Goal: Navigation & Orientation: Find specific page/section

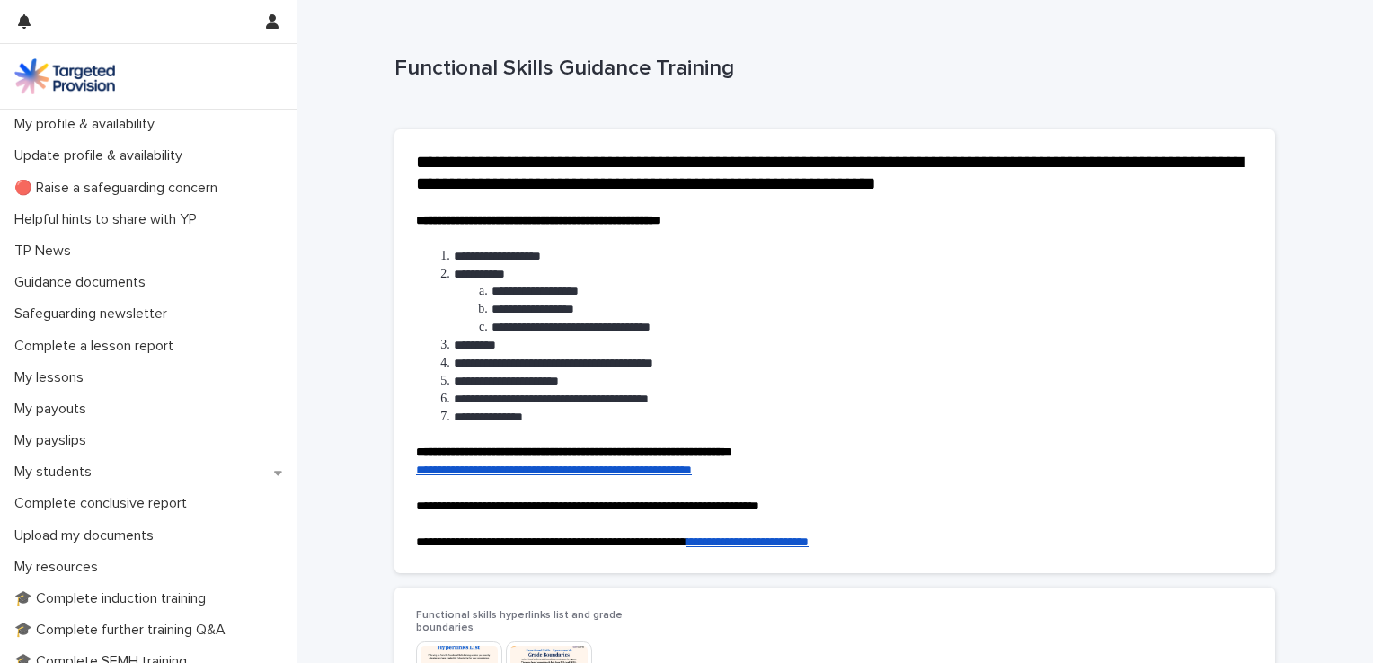
click at [643, 469] on link "**********" at bounding box center [554, 470] width 276 height 13
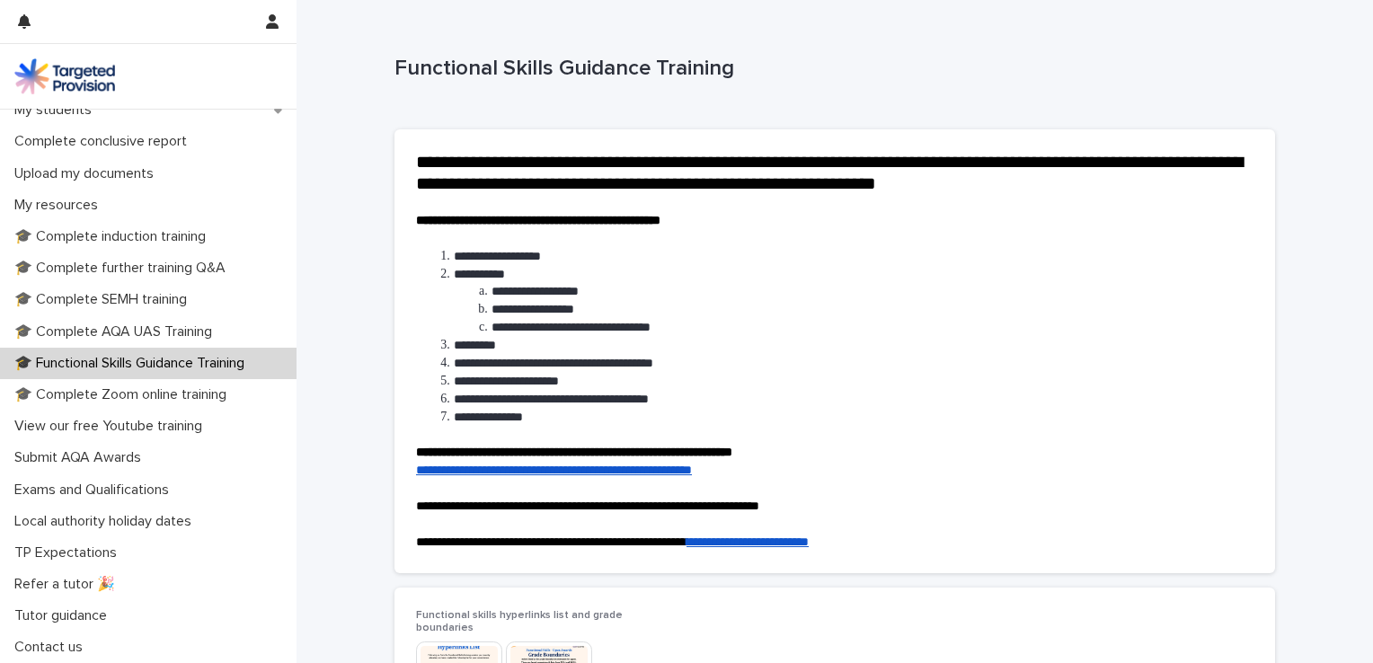
scroll to position [4, 0]
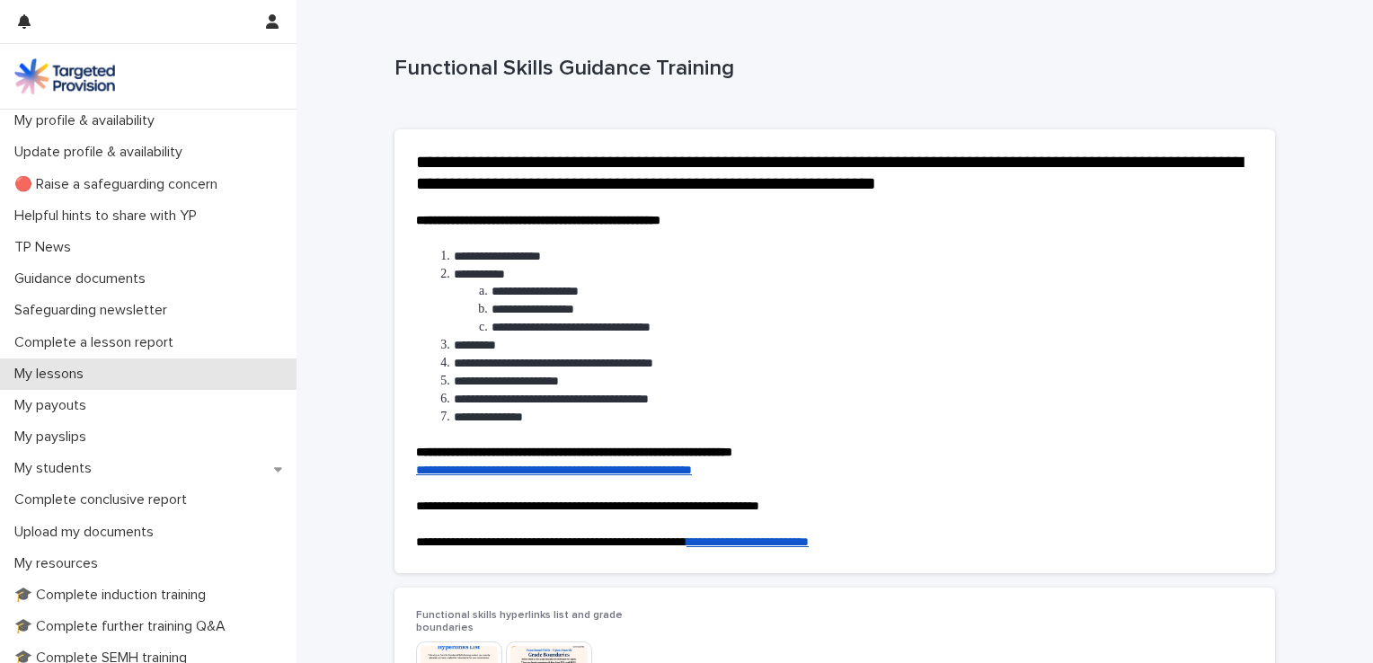
click at [100, 366] on div "My lessons" at bounding box center [148, 373] width 296 height 31
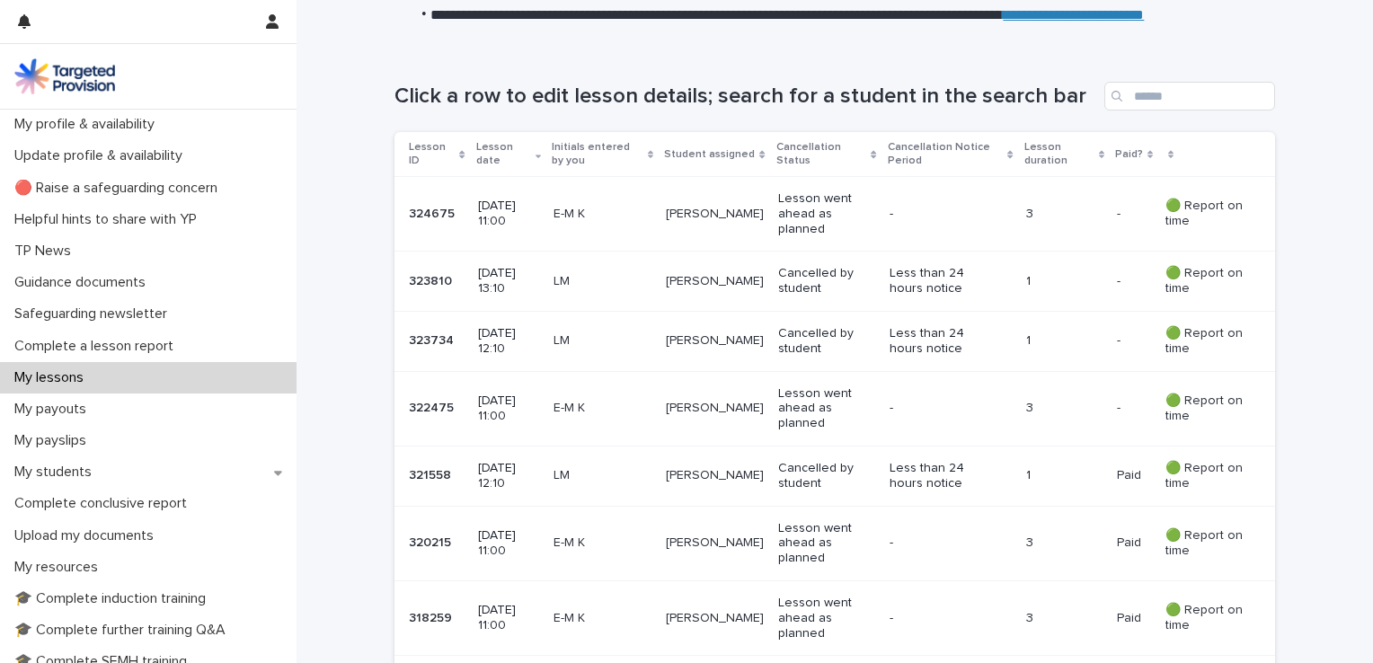
click at [104, 363] on div "My lessons" at bounding box center [148, 377] width 296 height 31
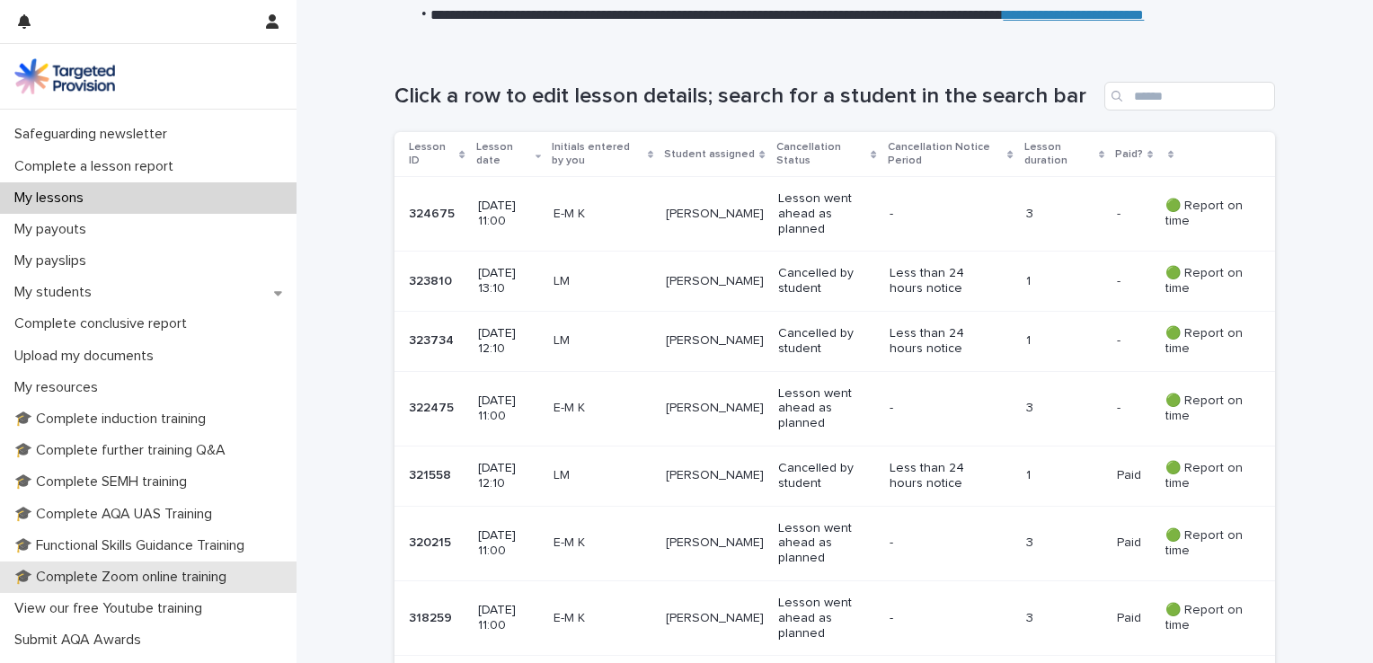
click at [140, 573] on p "🎓 Complete Zoom online training" at bounding box center [124, 577] width 234 height 17
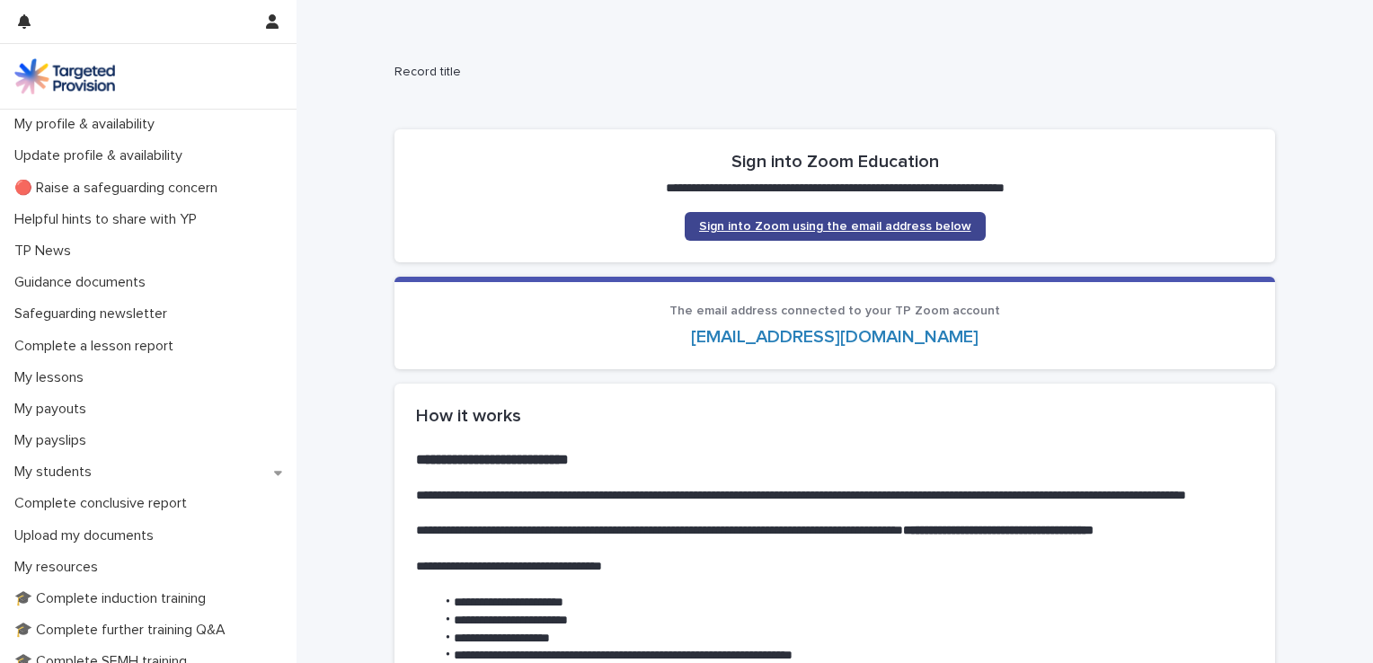
click at [766, 228] on span "Sign into Zoom using the email address below" at bounding box center [835, 226] width 272 height 13
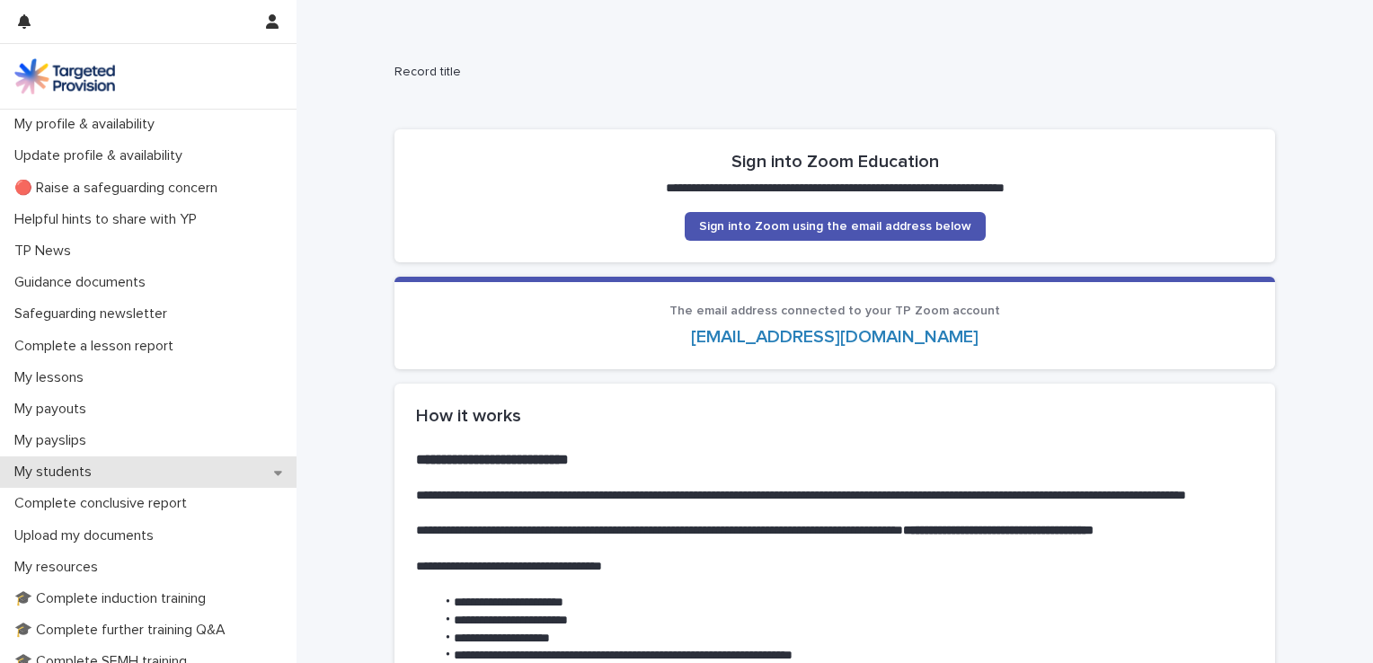
click at [83, 465] on p "My students" at bounding box center [56, 472] width 99 height 17
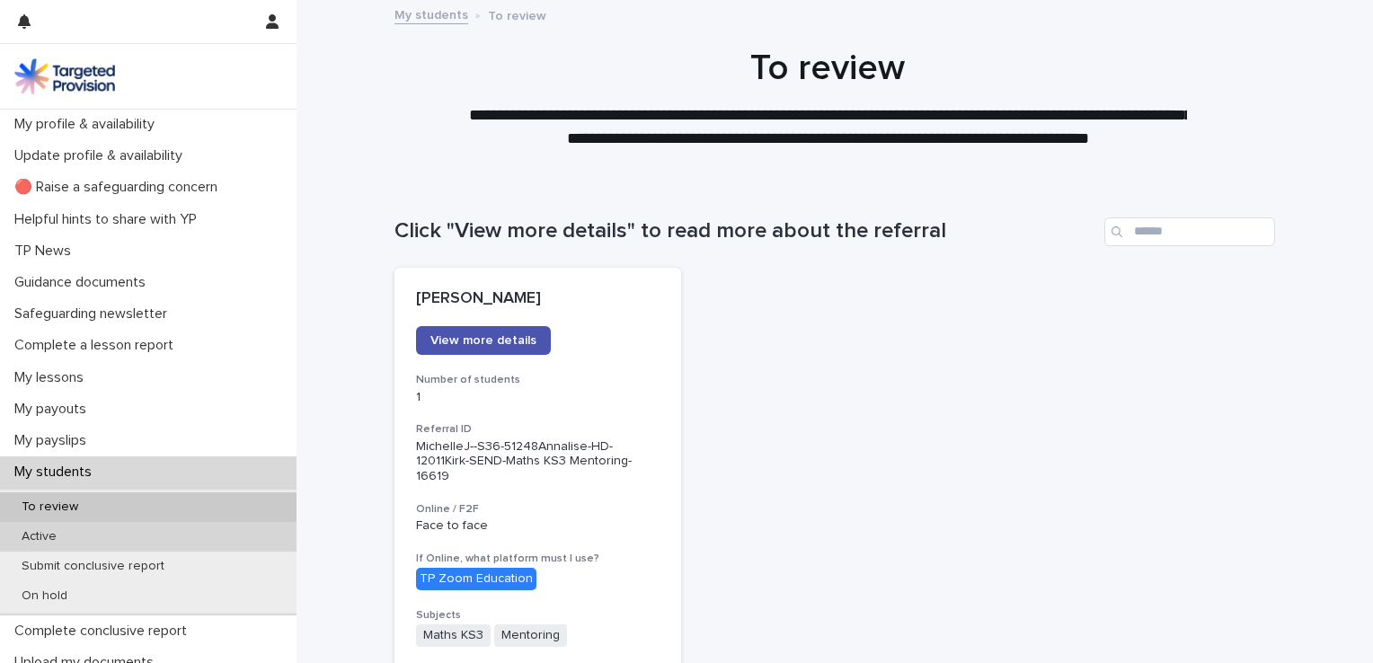
click at [49, 534] on p "Active" at bounding box center [39, 536] width 64 height 15
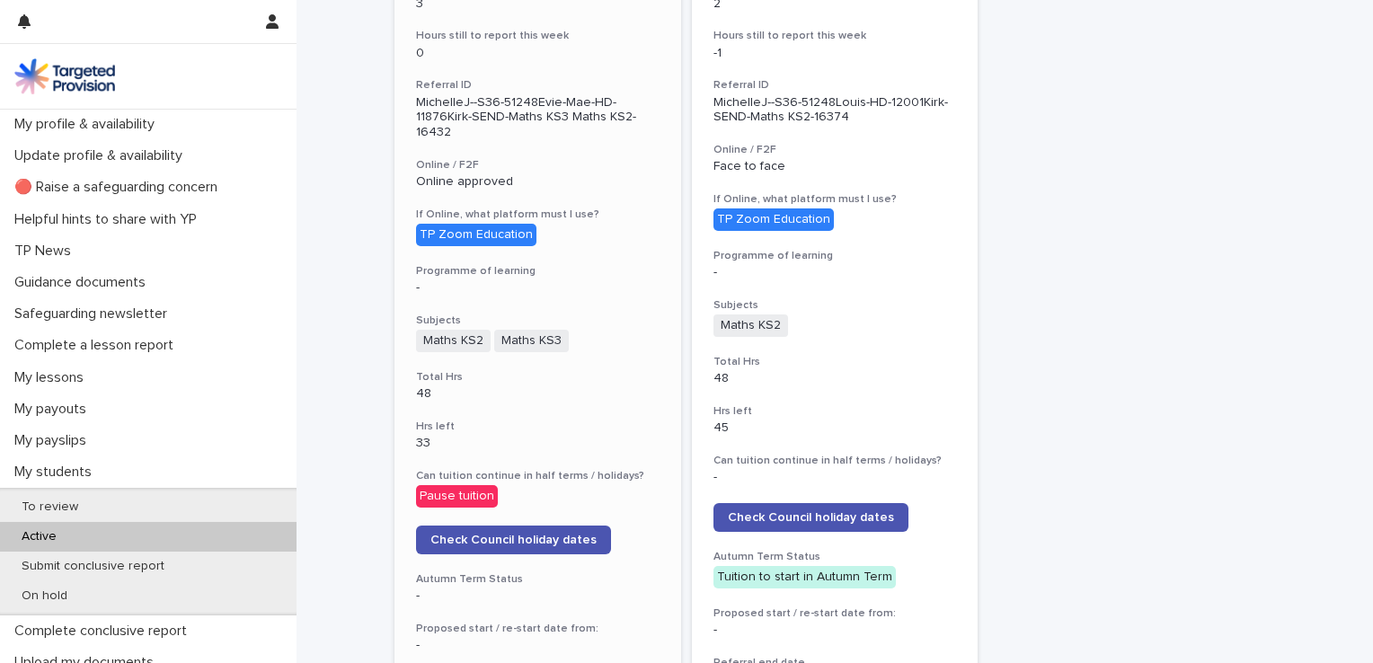
scroll to position [180, 0]
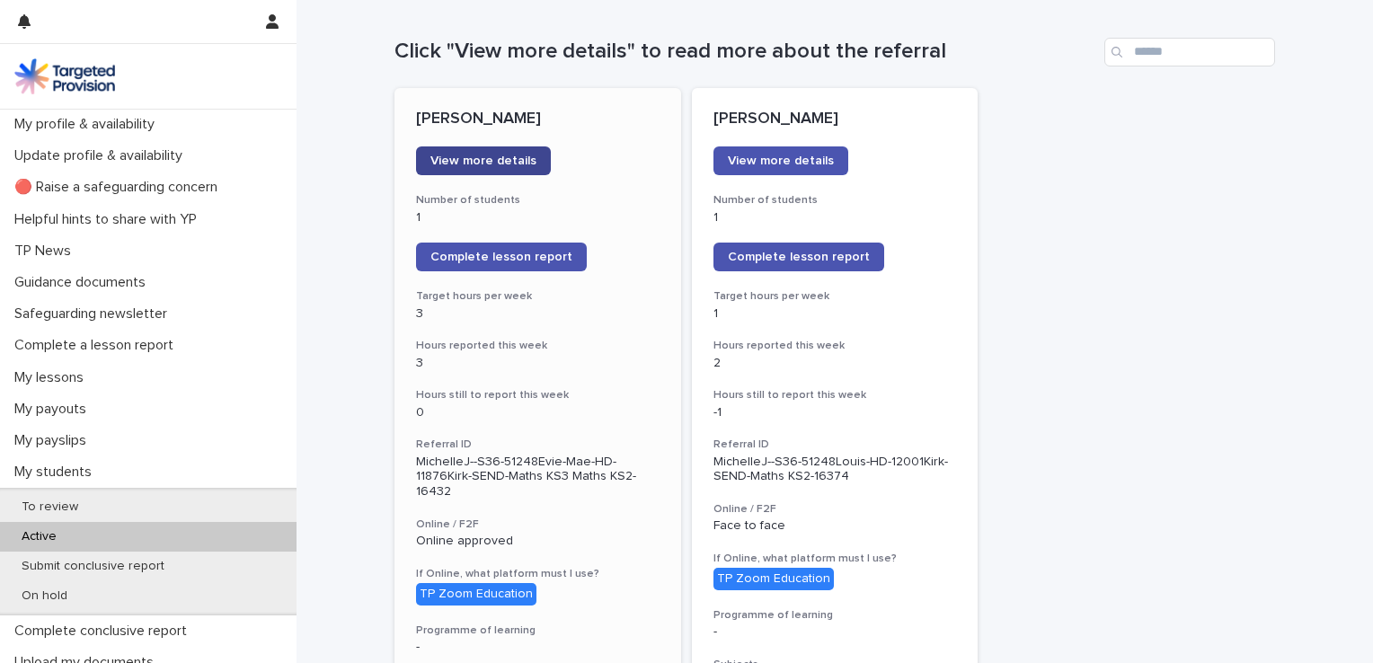
click at [464, 162] on span "View more details" at bounding box center [483, 161] width 106 height 13
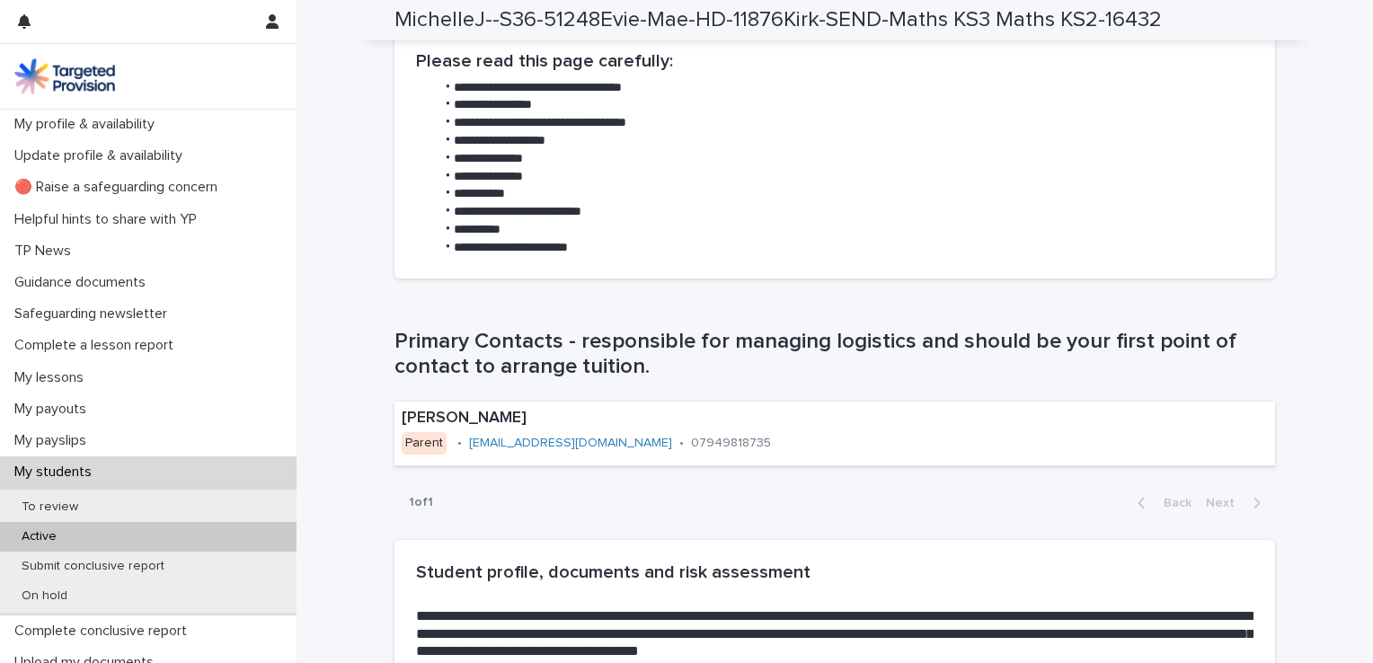
scroll to position [1078, 0]
